Goal: Find specific page/section: Find specific page/section

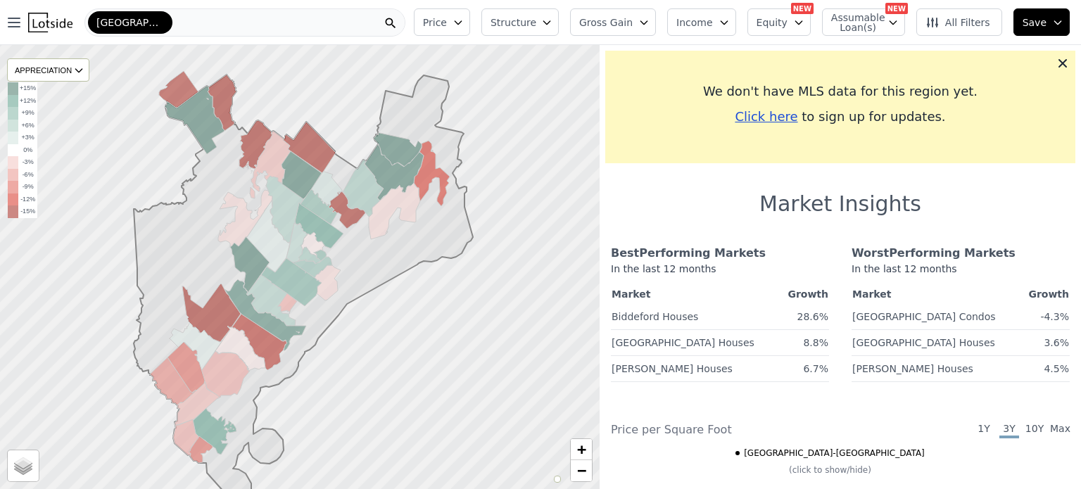
click at [287, 22] on div "[GEOGRAPHIC_DATA]-[GEOGRAPHIC_DATA]" at bounding box center [244, 22] width 321 height 28
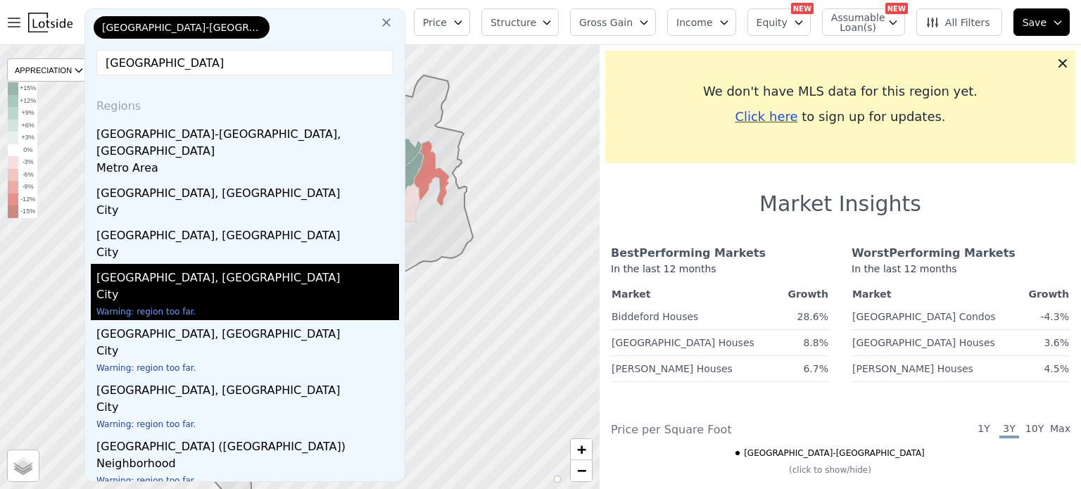
type input "[GEOGRAPHIC_DATA]"
click at [142, 265] on div "[GEOGRAPHIC_DATA], [GEOGRAPHIC_DATA]" at bounding box center [247, 275] width 303 height 23
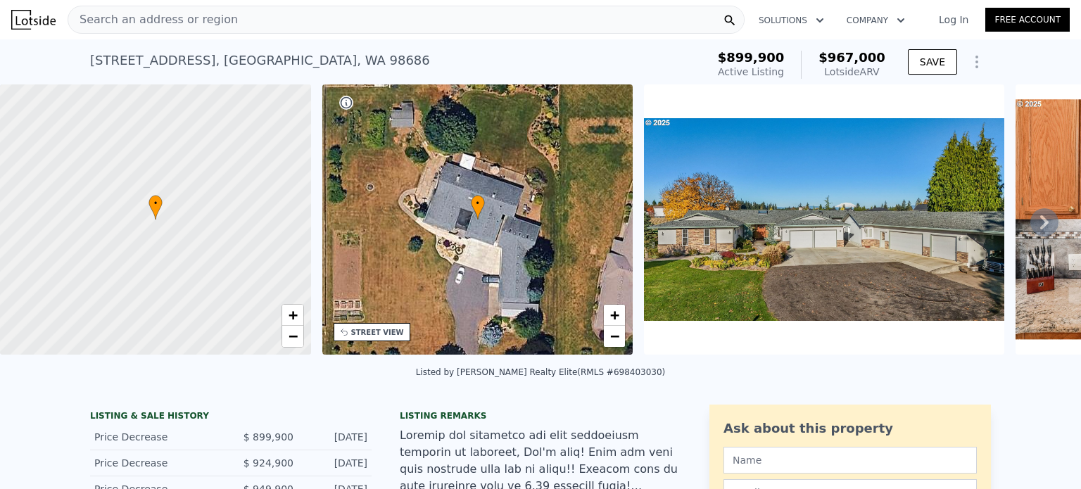
click at [242, 58] on div "[STREET_ADDRESS]" at bounding box center [260, 61] width 340 height 20
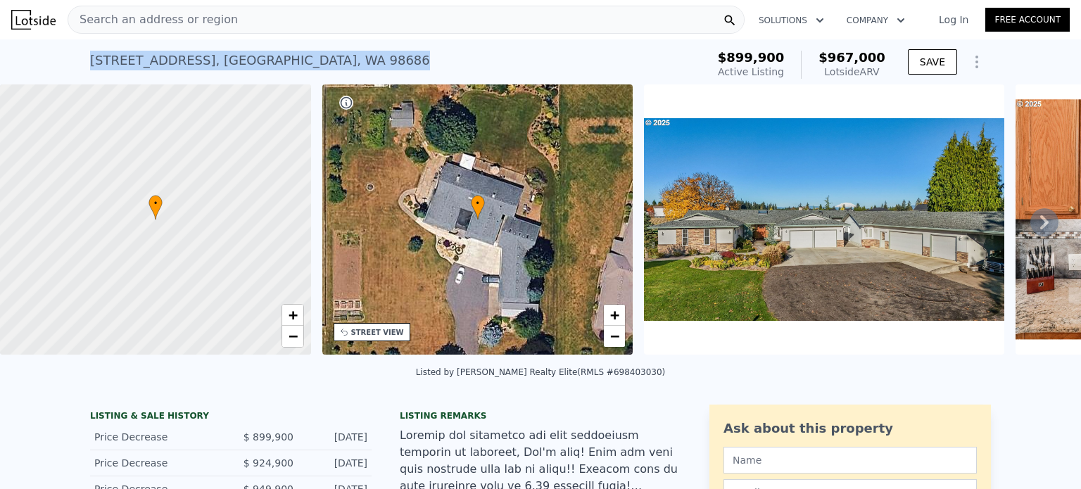
click at [242, 58] on div "[STREET_ADDRESS]" at bounding box center [260, 61] width 340 height 20
